Goal: Task Accomplishment & Management: Manage account settings

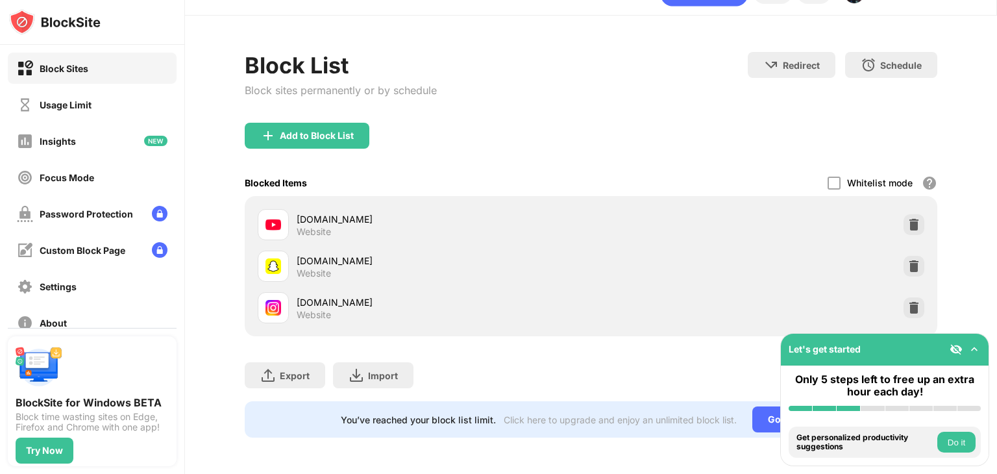
scroll to position [38, 0]
click at [908, 301] on img at bounding box center [914, 307] width 13 height 13
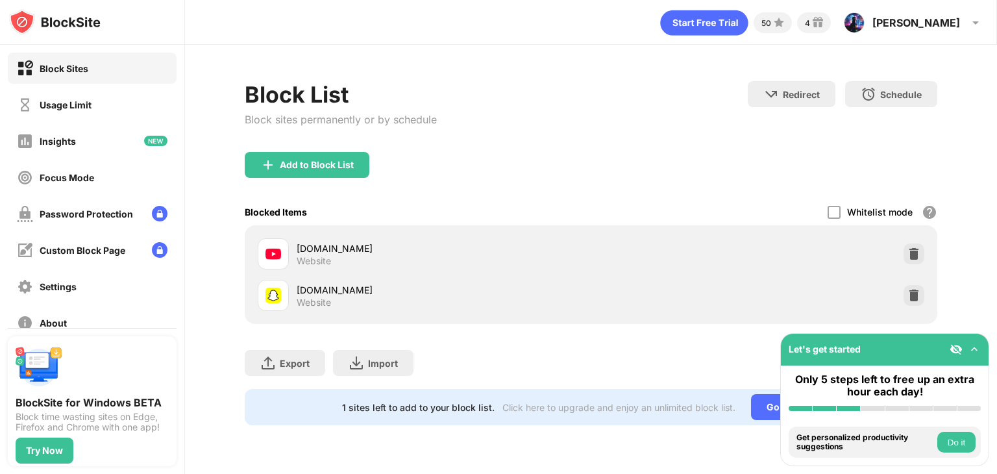
scroll to position [0, 0]
click at [272, 164] on img at bounding box center [268, 165] width 16 height 16
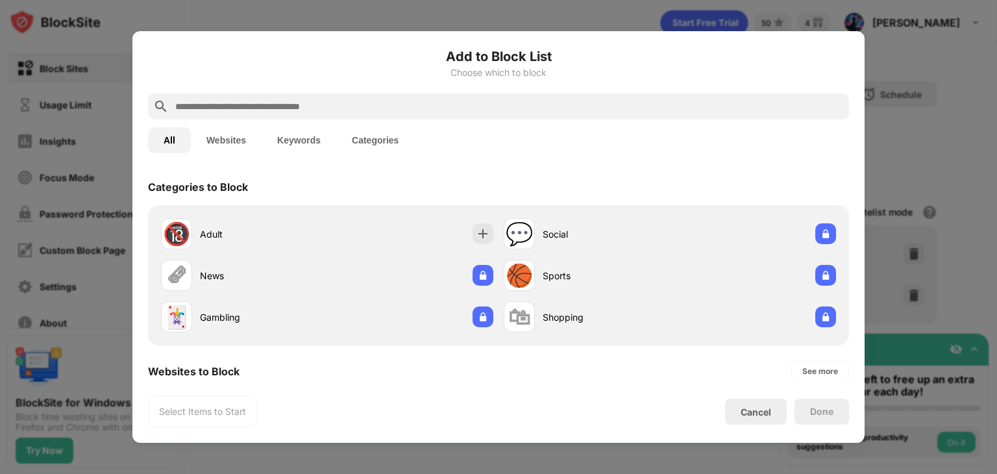
click at [351, 103] on input "text" at bounding box center [509, 107] width 670 height 16
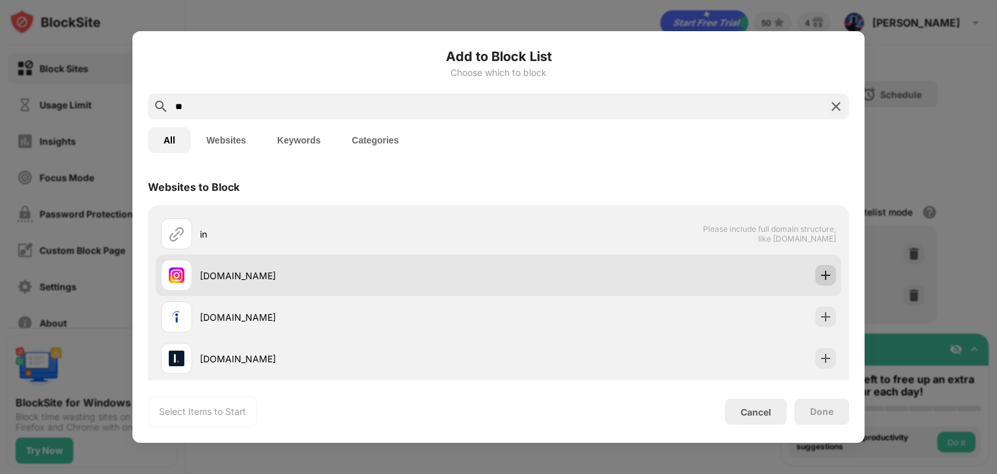
type input "**"
click at [823, 277] on div at bounding box center [825, 275] width 21 height 21
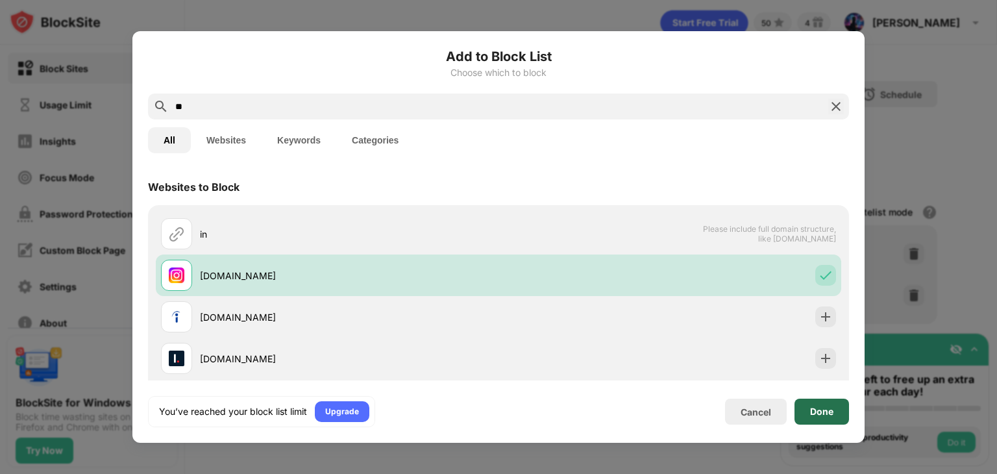
click at [823, 406] on div "Done" at bounding box center [821, 411] width 23 height 10
